Goal: Task Accomplishment & Management: Complete application form

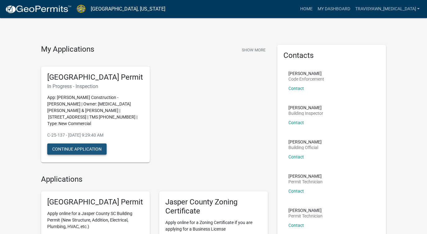
click at [86, 146] on button "Continue Application" at bounding box center [76, 148] width 59 height 11
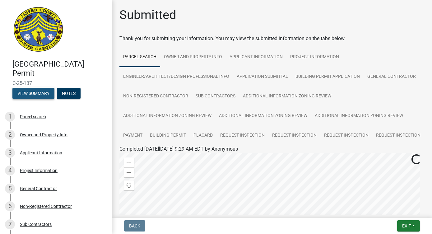
click at [39, 92] on button "View Summary" at bounding box center [33, 93] width 42 height 11
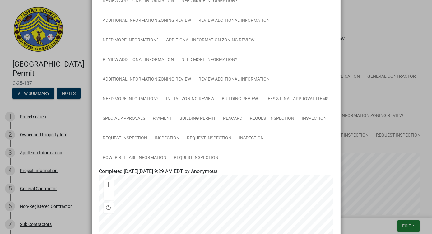
scroll to position [128, 0]
click at [221, 139] on link "Request Inspection" at bounding box center [210, 138] width 52 height 20
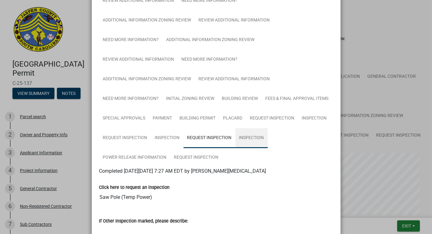
click at [248, 133] on link "Inspection" at bounding box center [251, 138] width 32 height 20
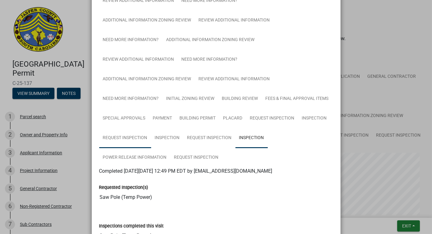
click at [142, 137] on link "Request Inspection" at bounding box center [125, 138] width 52 height 20
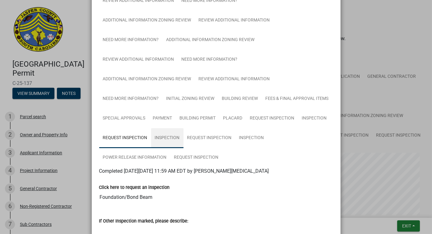
click at [155, 136] on link "Inspection" at bounding box center [167, 138] width 32 height 20
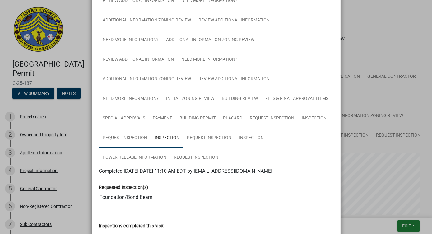
click at [134, 136] on link "Request Inspection" at bounding box center [125, 138] width 52 height 20
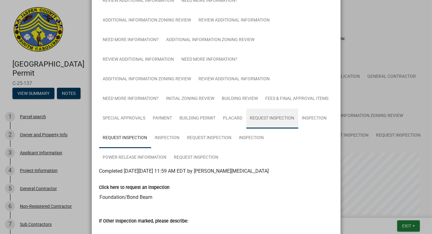
click at [284, 115] on link "Request Inspection" at bounding box center [272, 119] width 52 height 20
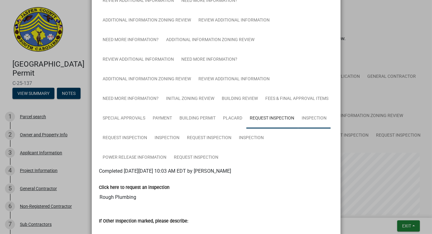
click at [309, 117] on link "Inspection" at bounding box center [314, 119] width 32 height 20
